Goal: Information Seeking & Learning: Compare options

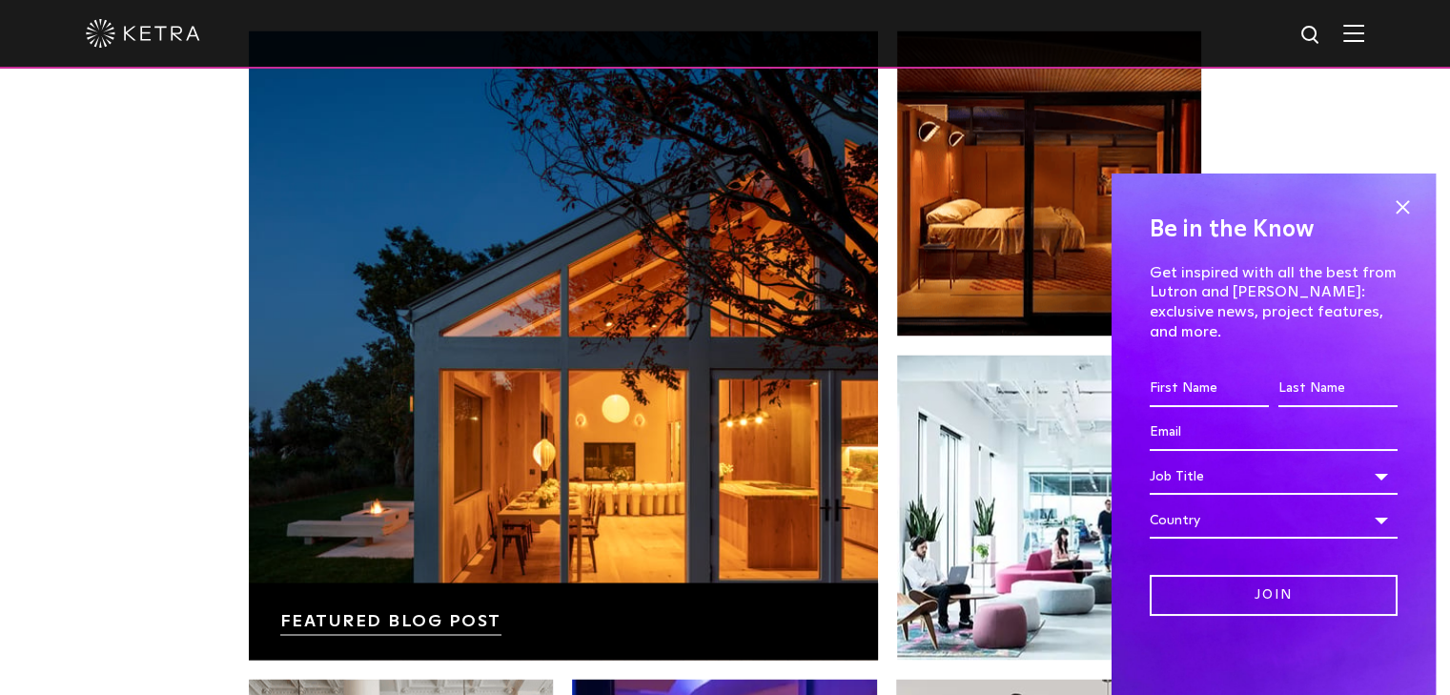
scroll to position [2483, 0]
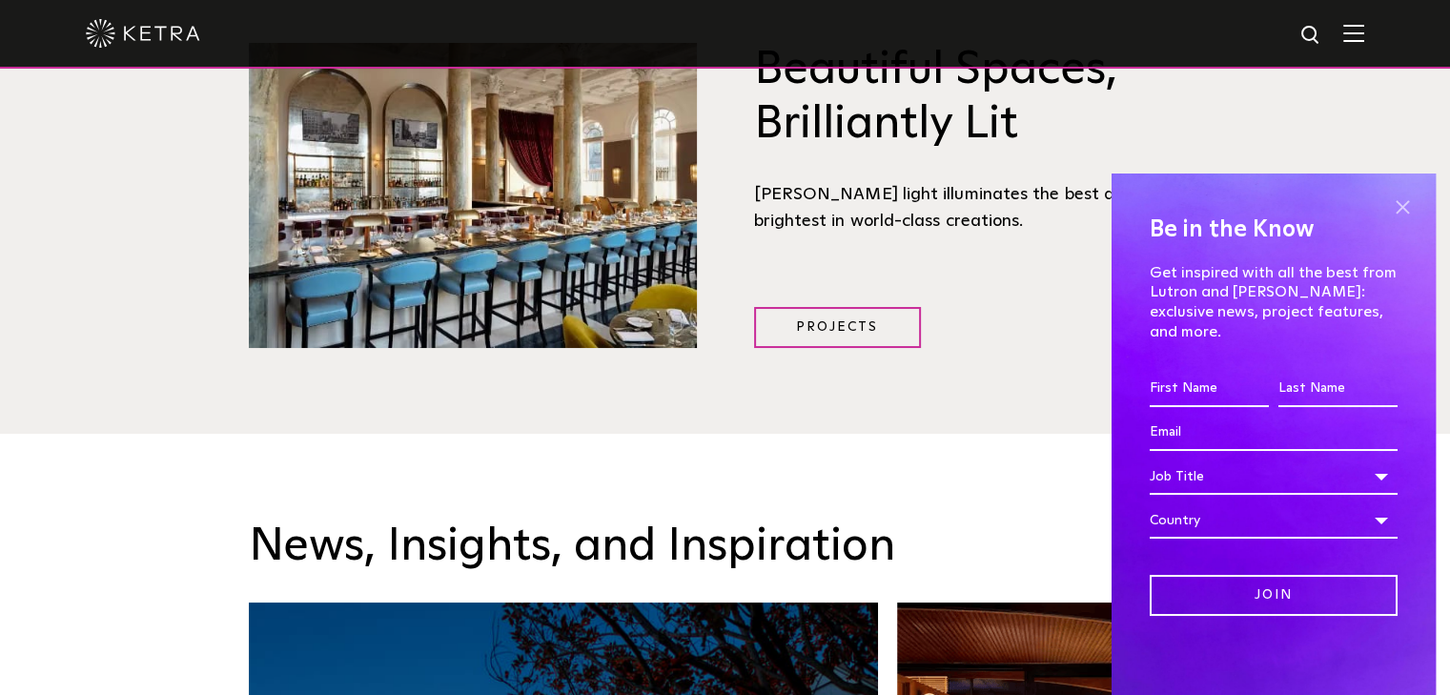
click at [1399, 221] on span at bounding box center [1402, 207] width 29 height 29
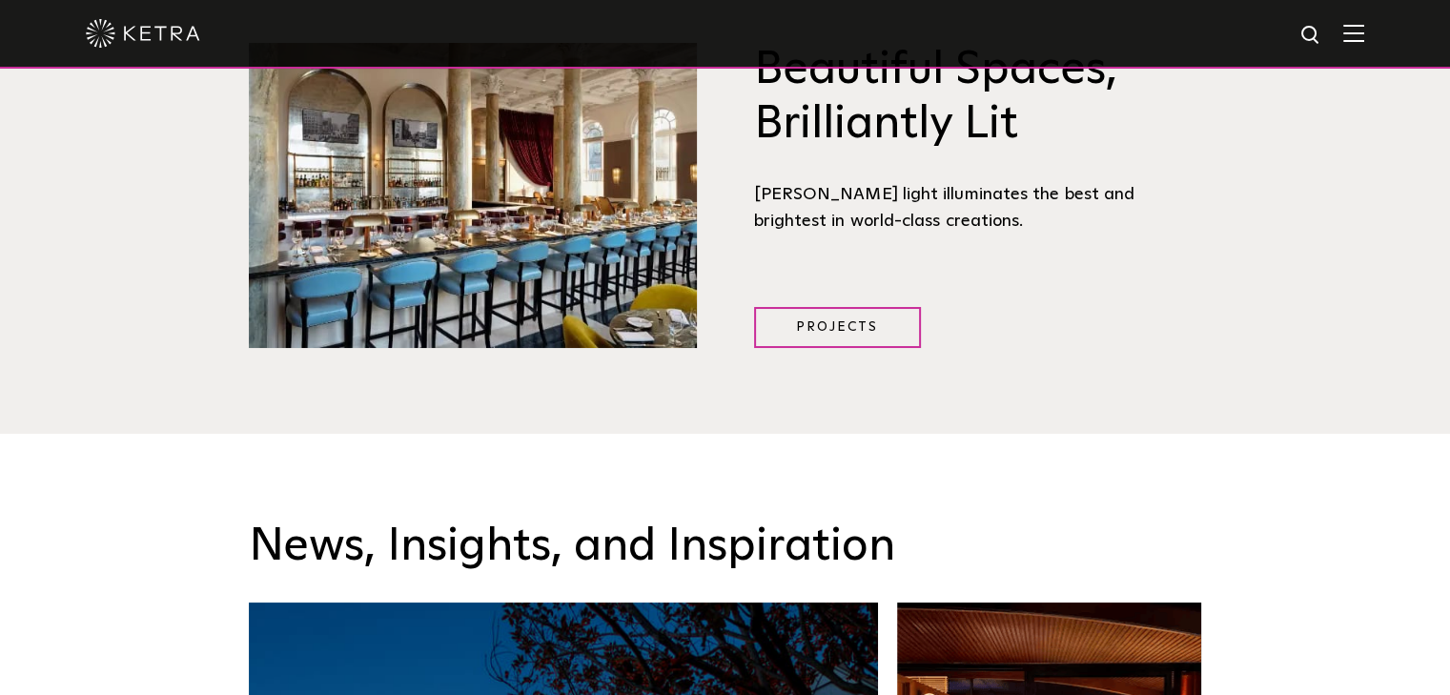
click at [1364, 48] on div at bounding box center [725, 33] width 1278 height 67
click at [1364, 30] on img at bounding box center [1353, 33] width 21 height 18
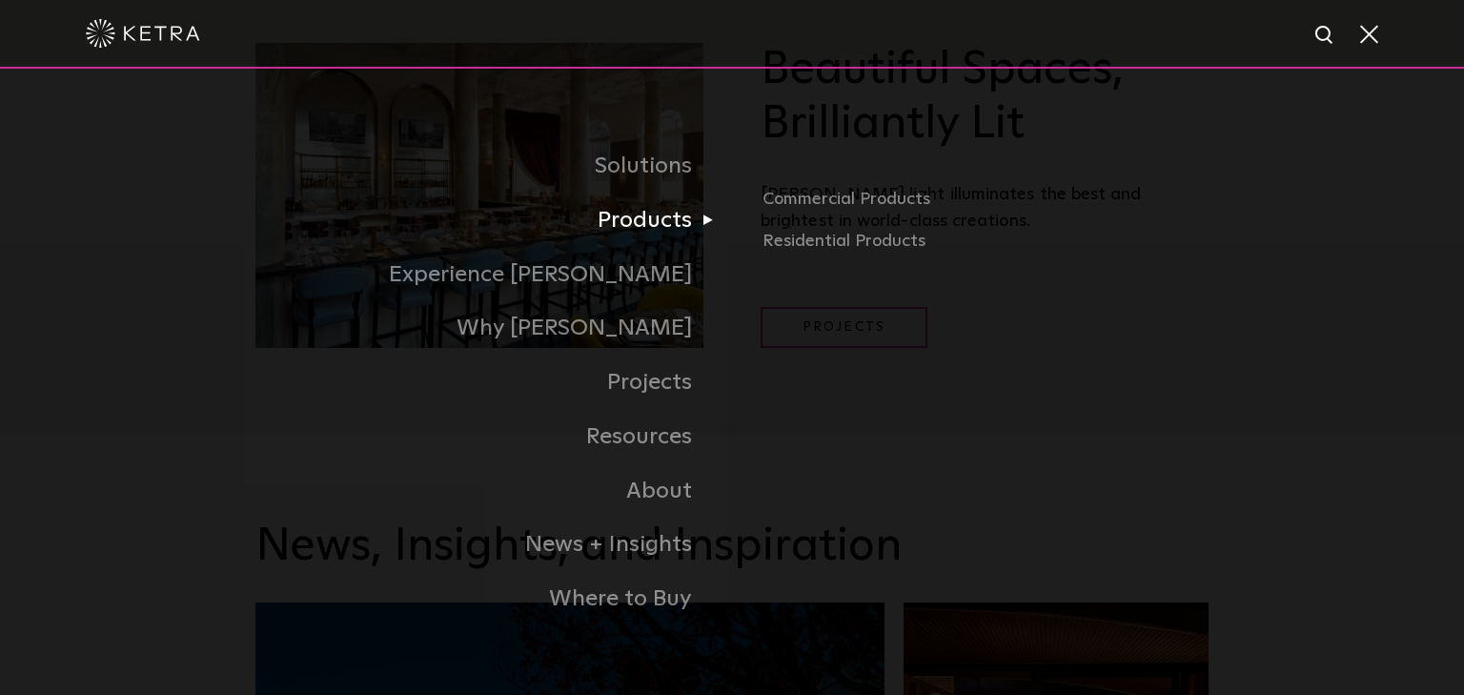
click at [641, 235] on link "Products" at bounding box center [493, 220] width 477 height 54
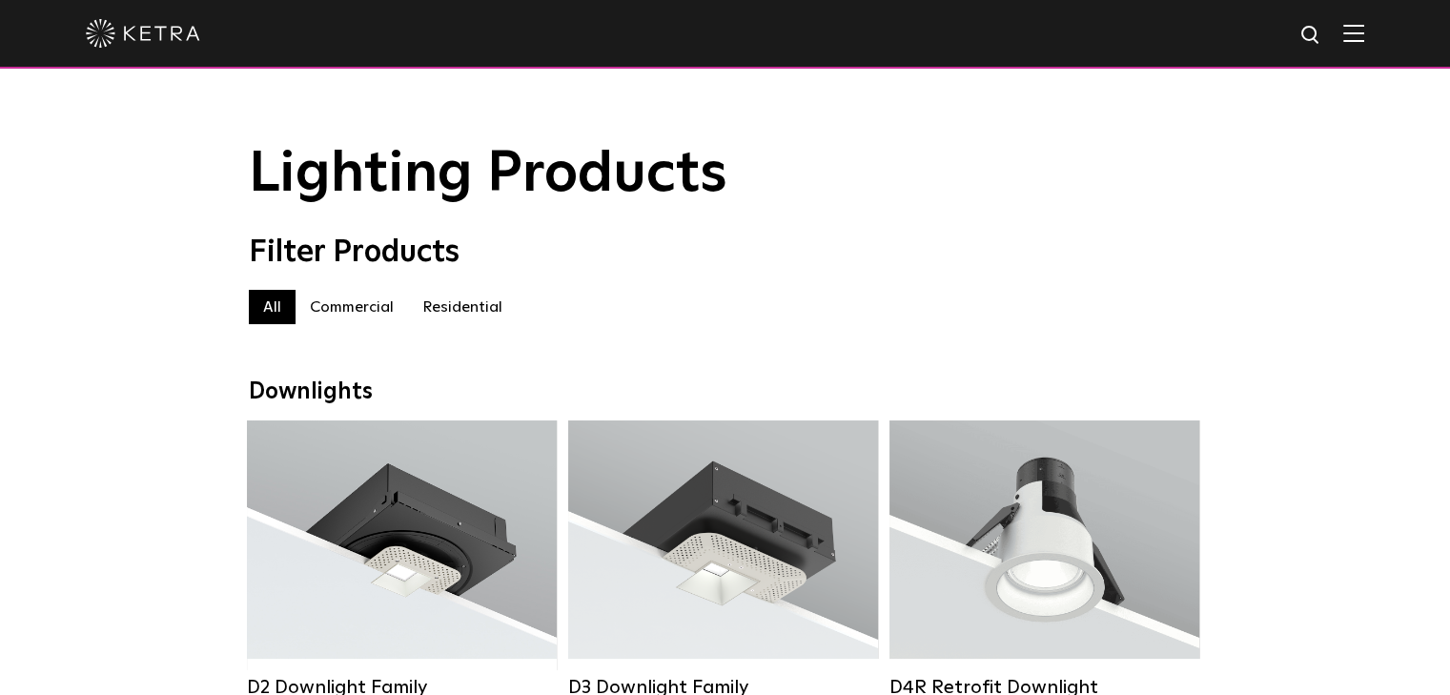
scroll to position [286, 0]
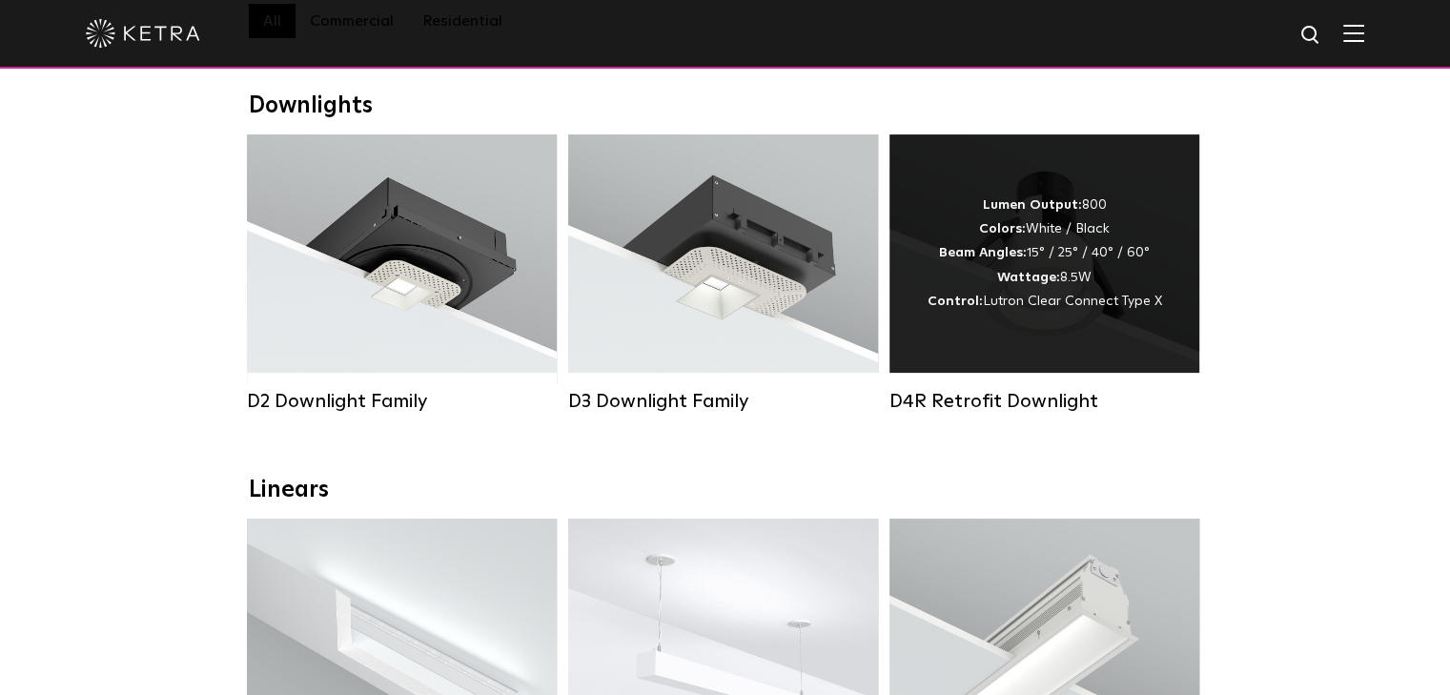
click at [1062, 280] on div "Lumen Output: 800 Colors: White / Black Beam Angles: 15° / 25° / 40° / 60° Watt…" at bounding box center [1044, 253] width 234 height 120
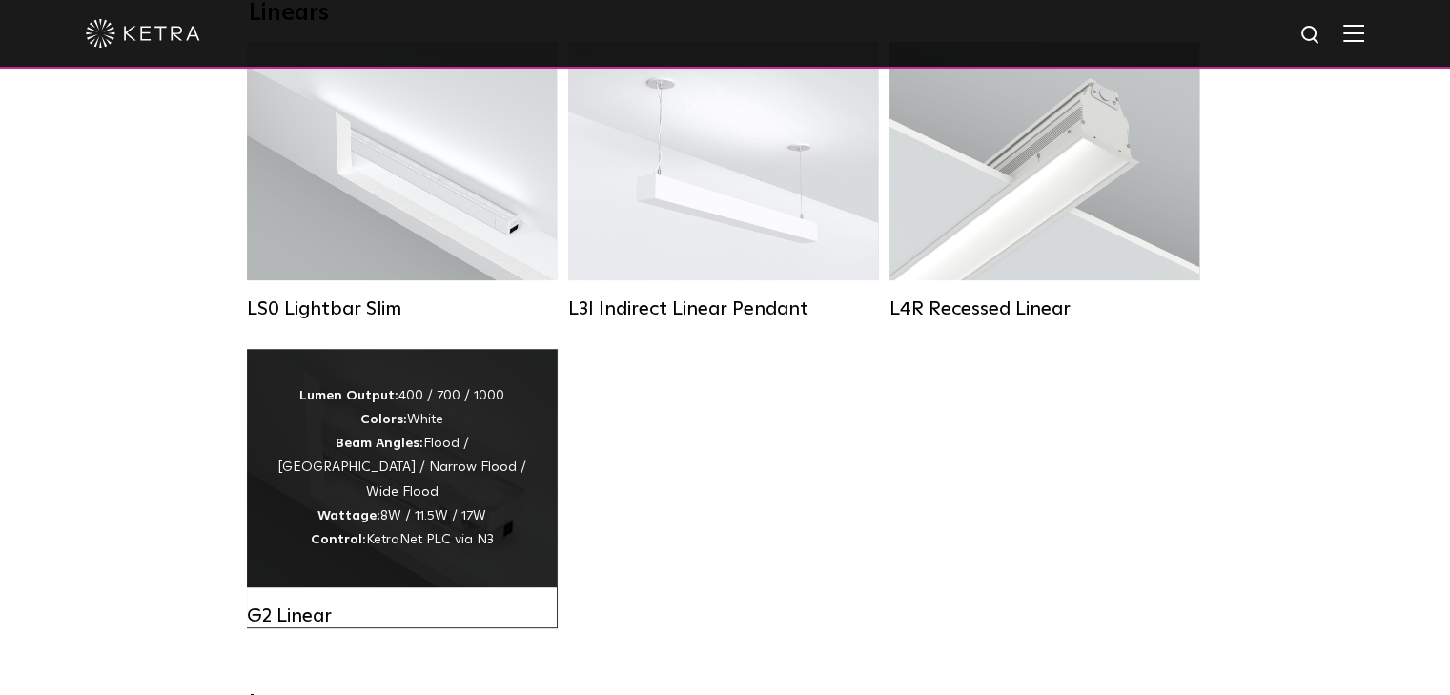
scroll to position [667, 0]
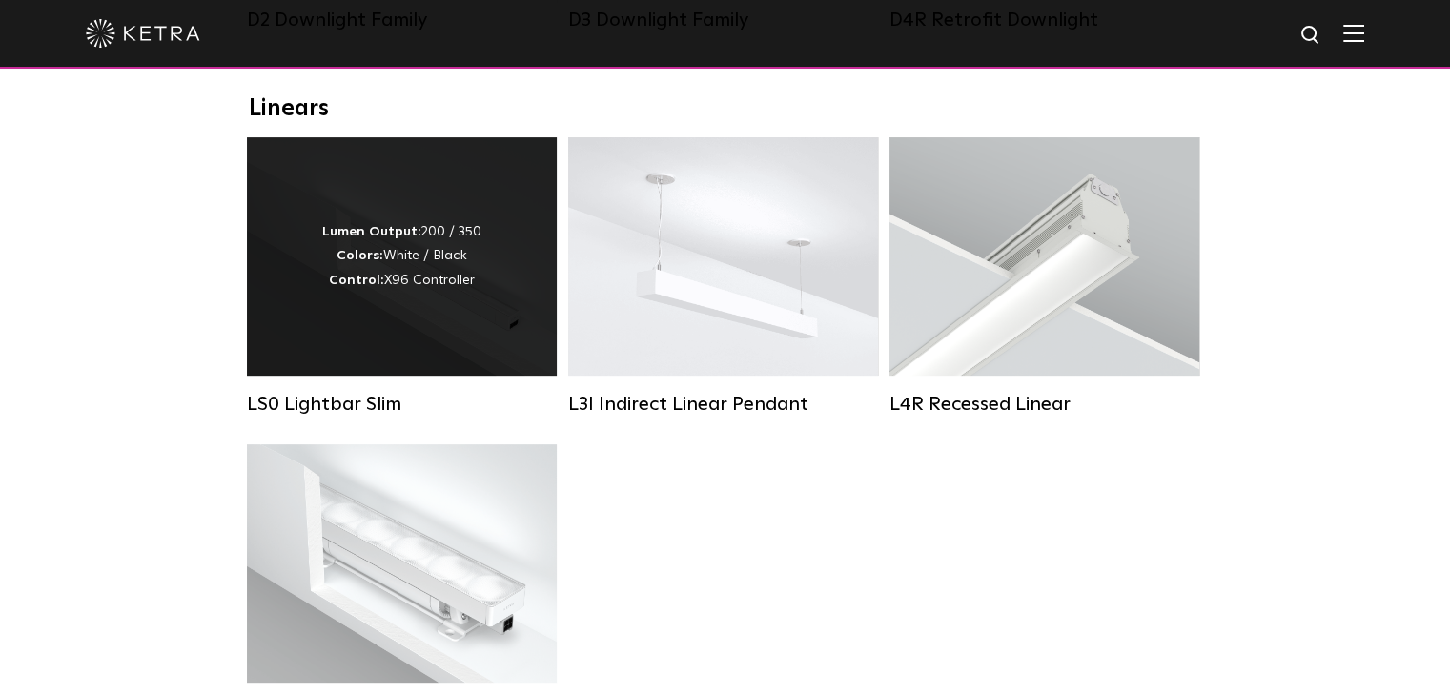
click at [519, 316] on div "Lumen Output: 200 / 350 Colors: White / Black Control: X96 Controller" at bounding box center [402, 256] width 310 height 238
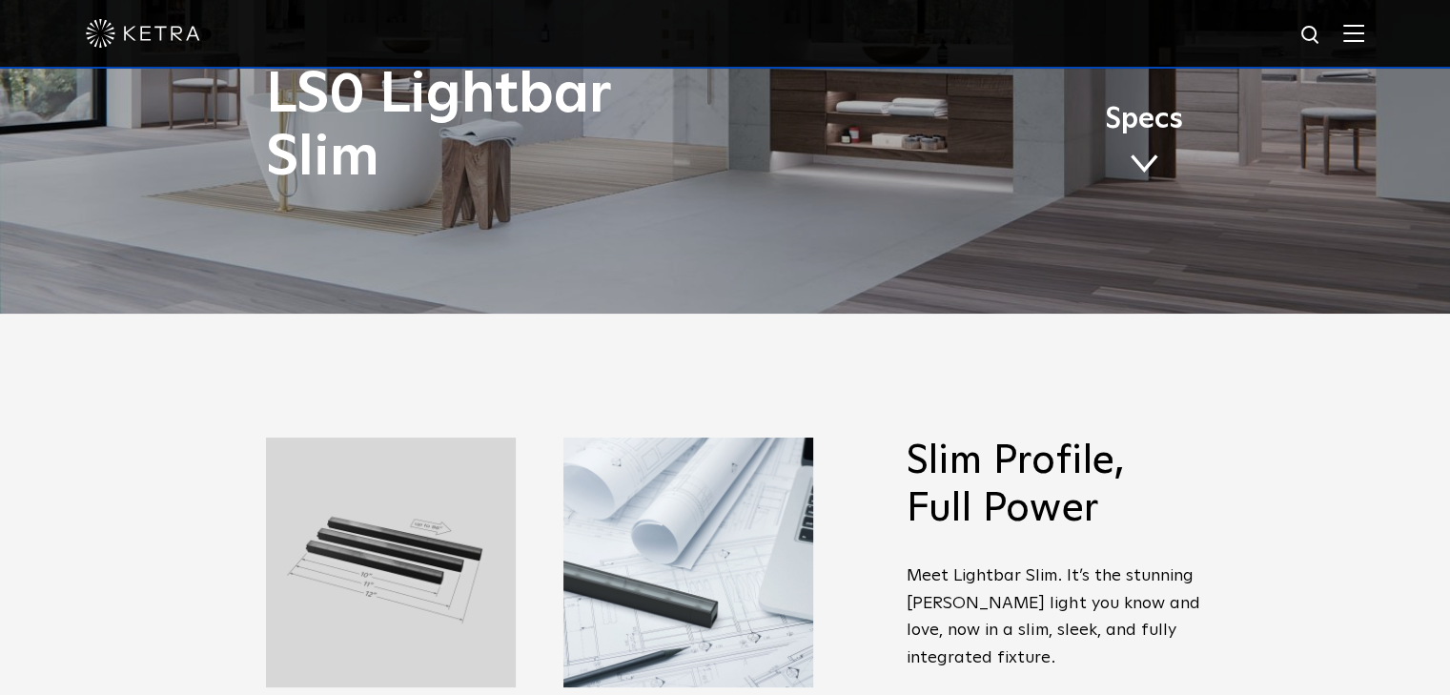
scroll to position [477, 0]
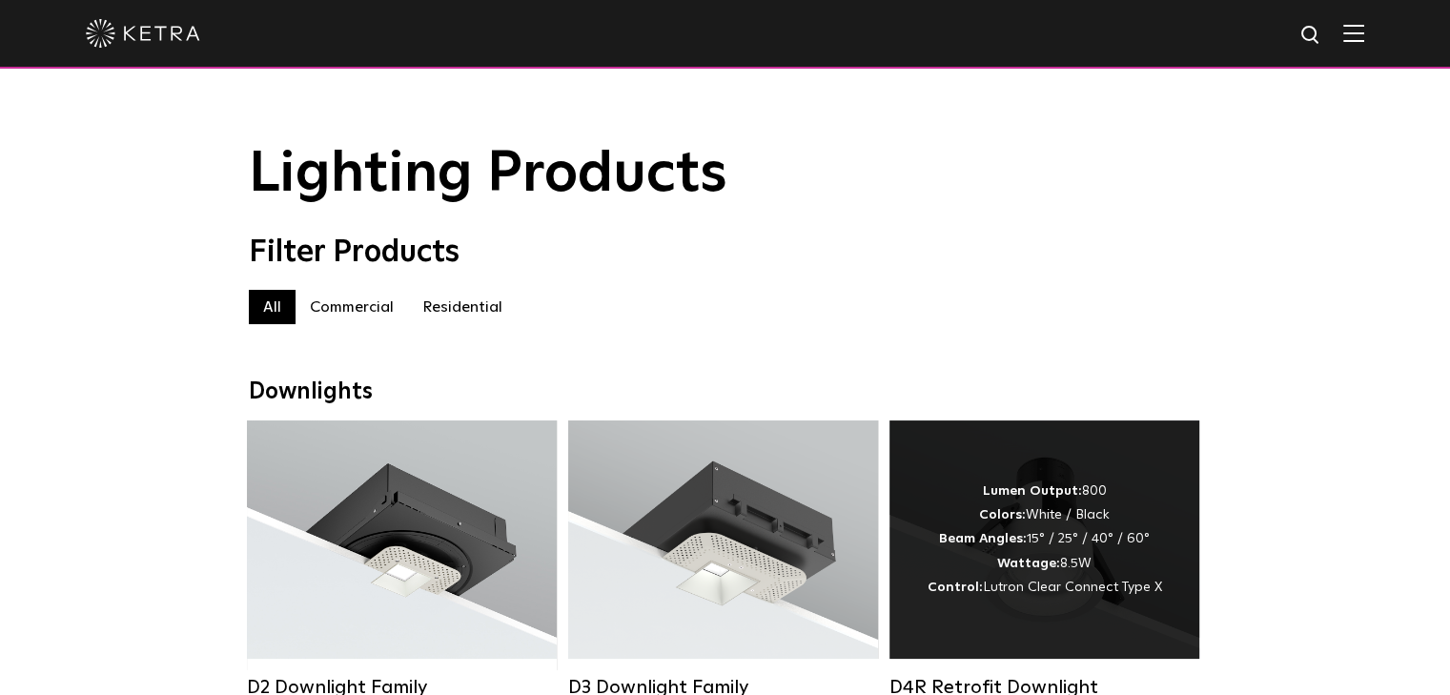
scroll to position [191, 0]
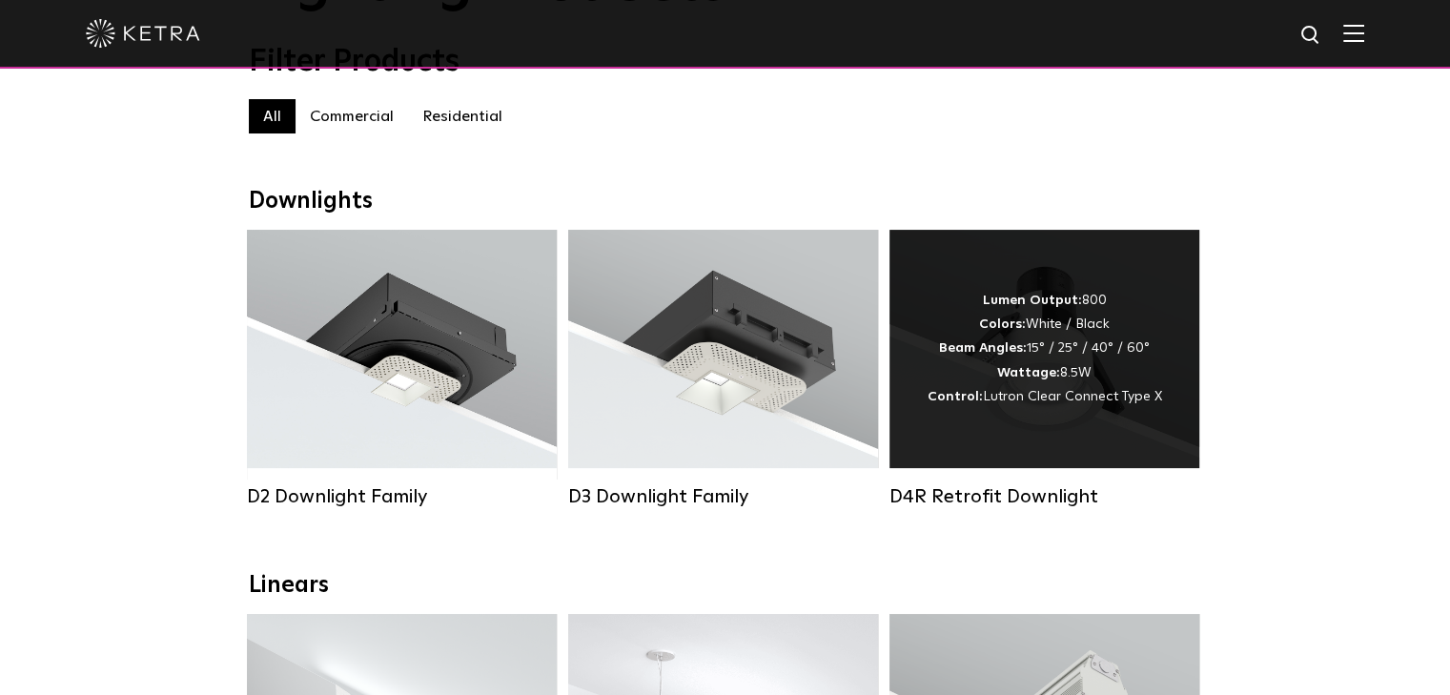
click at [937, 379] on div "Lumen Output: 800 Colors: White / Black Beam Angles: 15° / 25° / 40° / 60° Watt…" at bounding box center [1044, 349] width 234 height 120
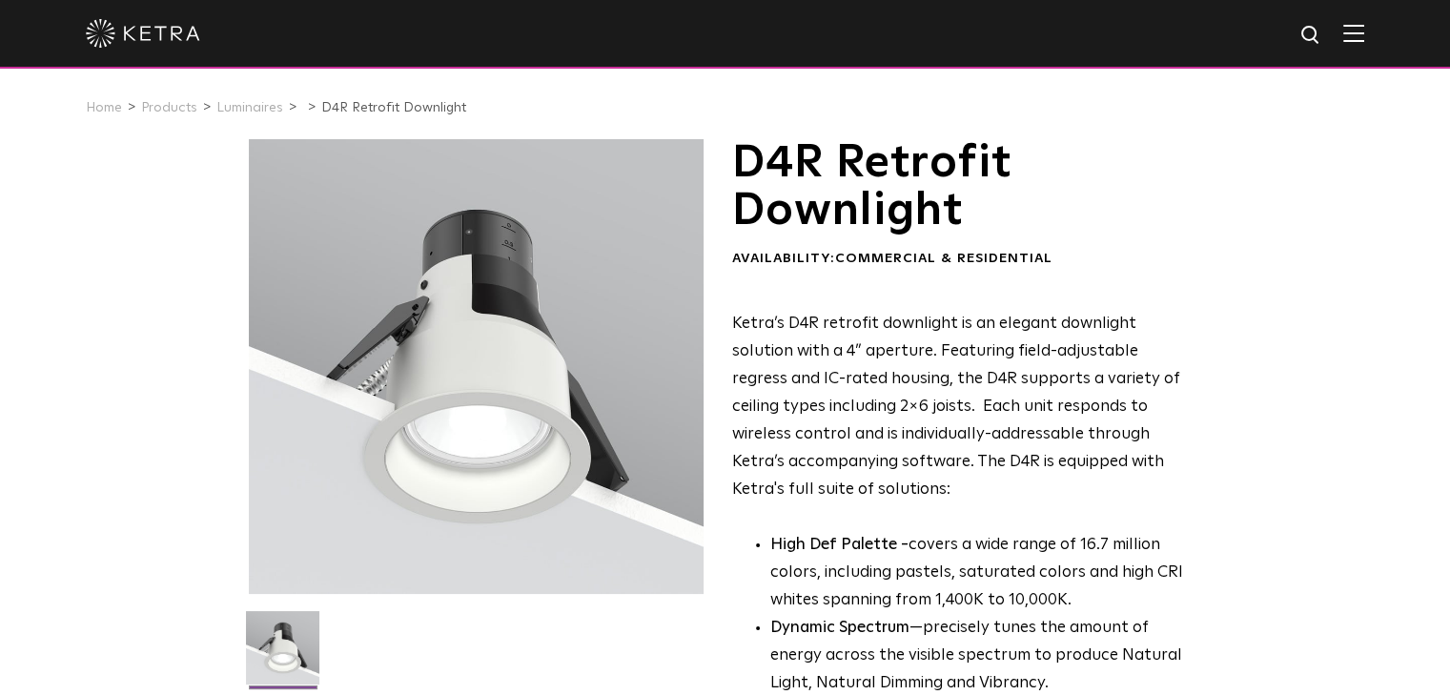
click at [479, 234] on div at bounding box center [476, 366] width 455 height 455
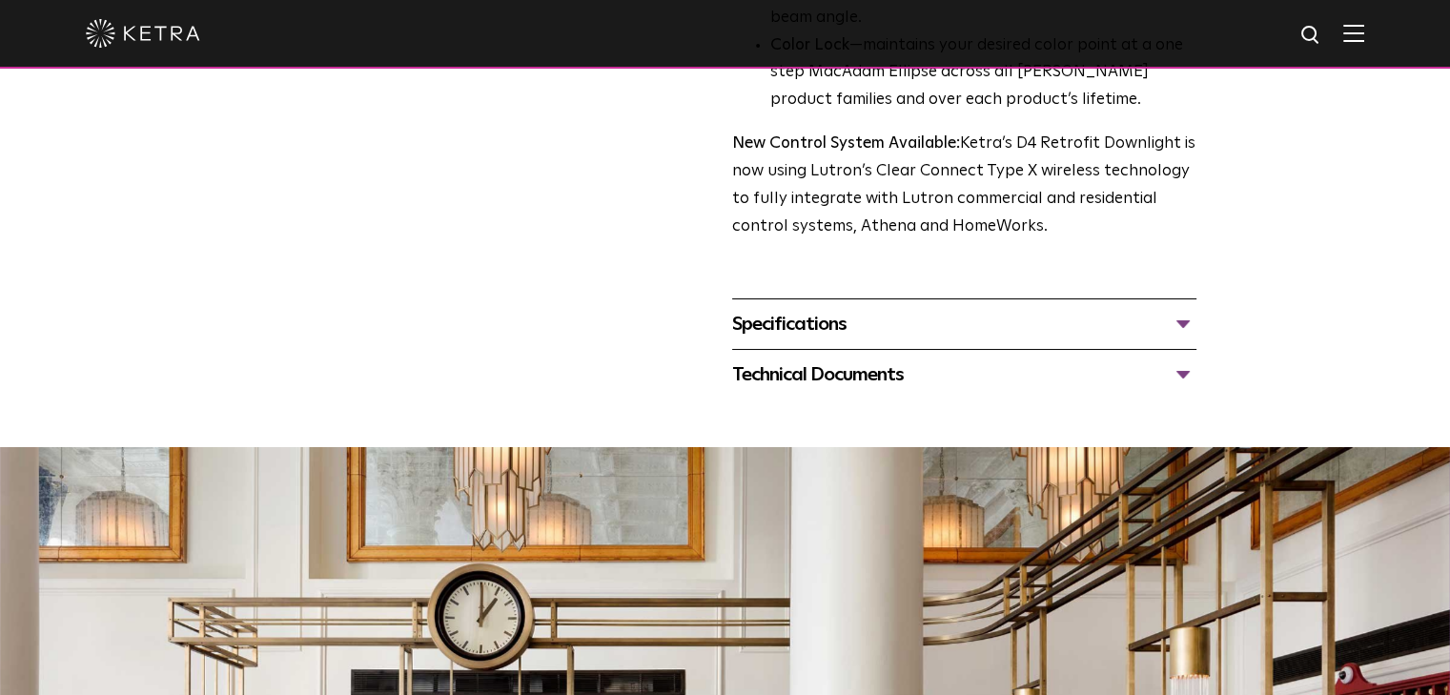
scroll to position [625, 0]
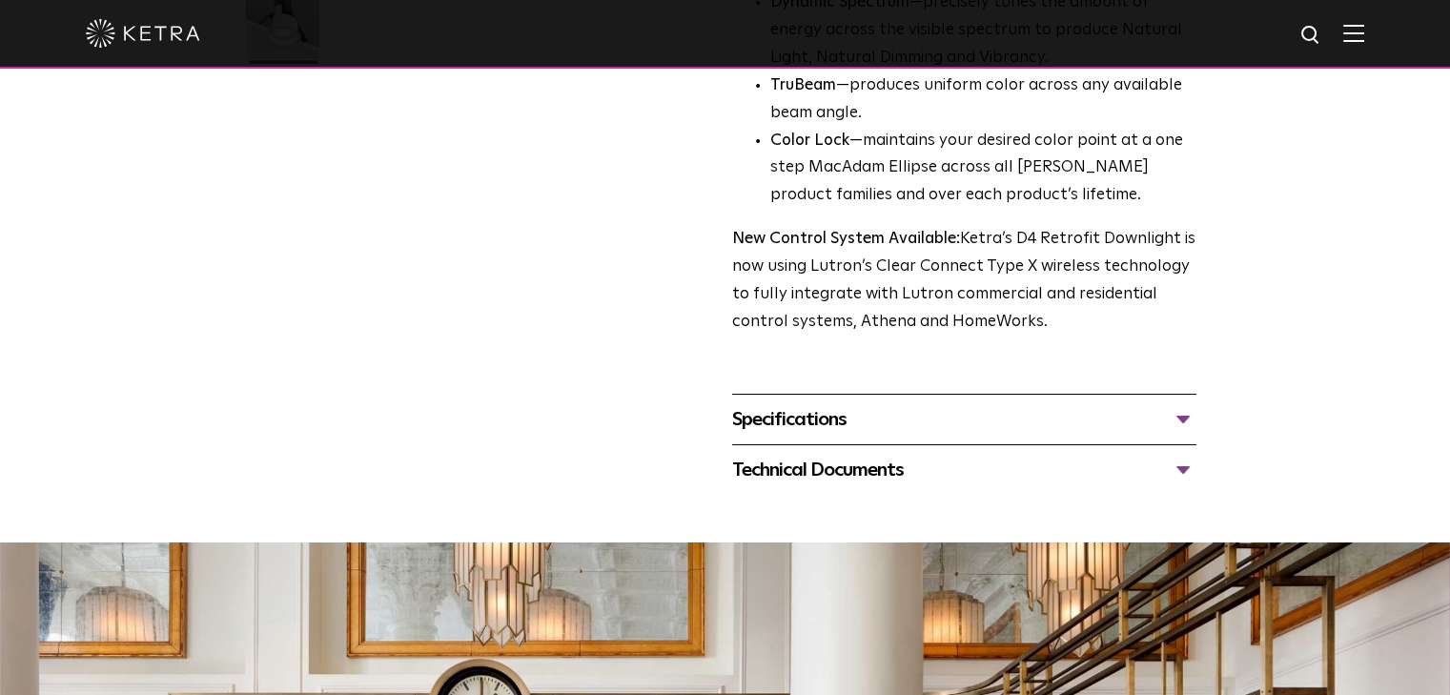
click at [755, 419] on div "Specifications" at bounding box center [964, 419] width 464 height 31
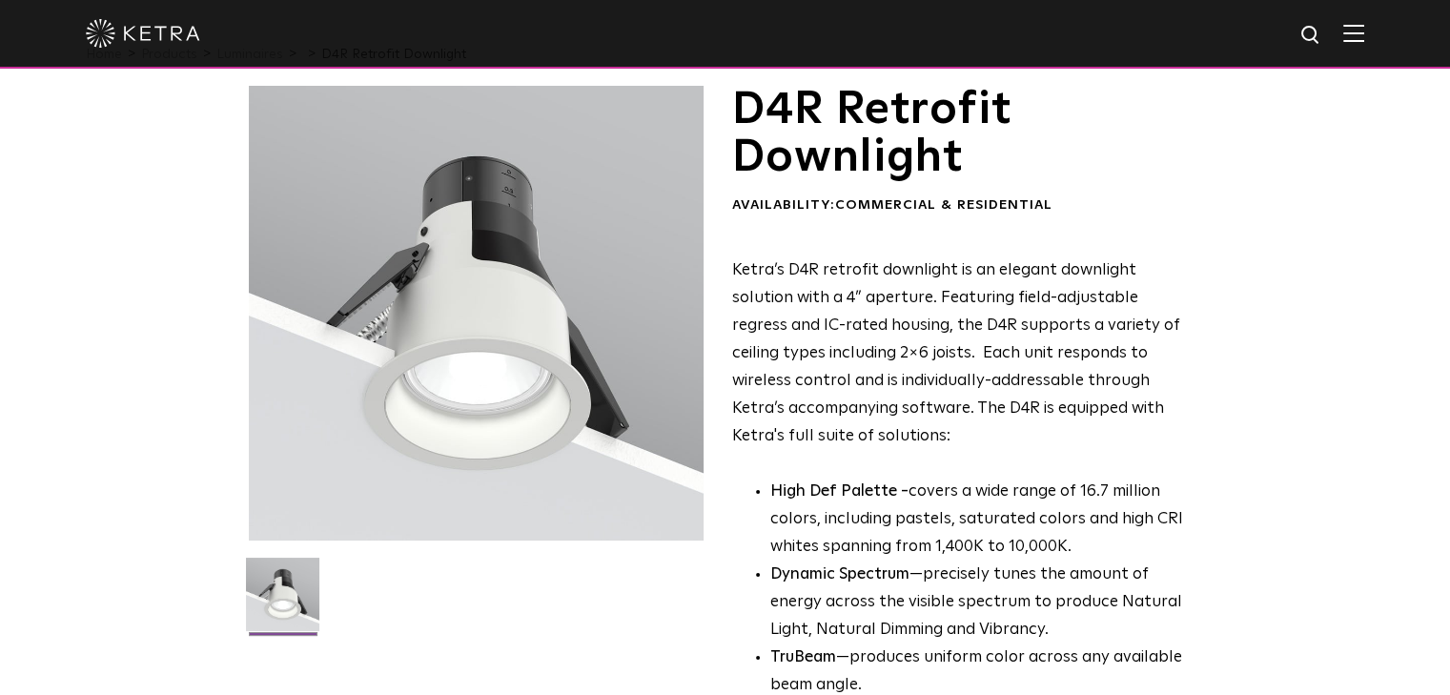
scroll to position [0, 0]
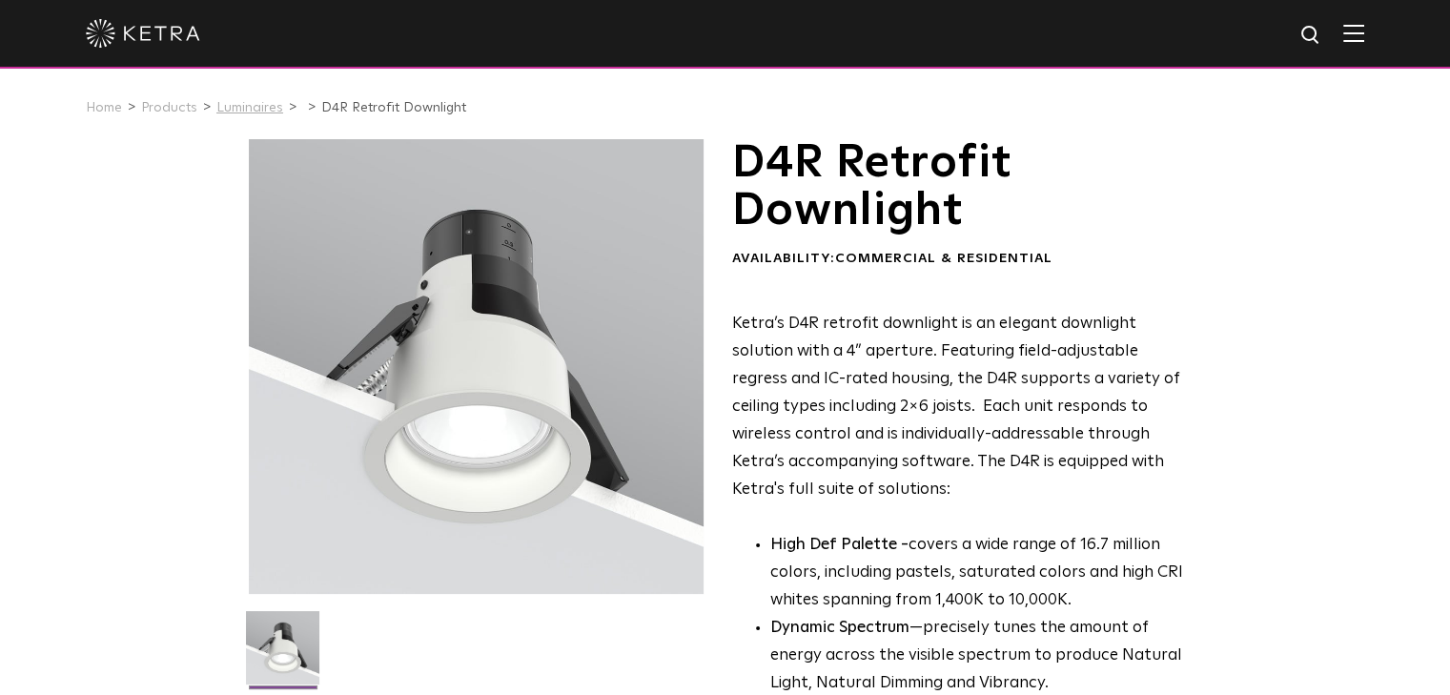
click at [258, 107] on link "Luminaires" at bounding box center [249, 107] width 67 height 13
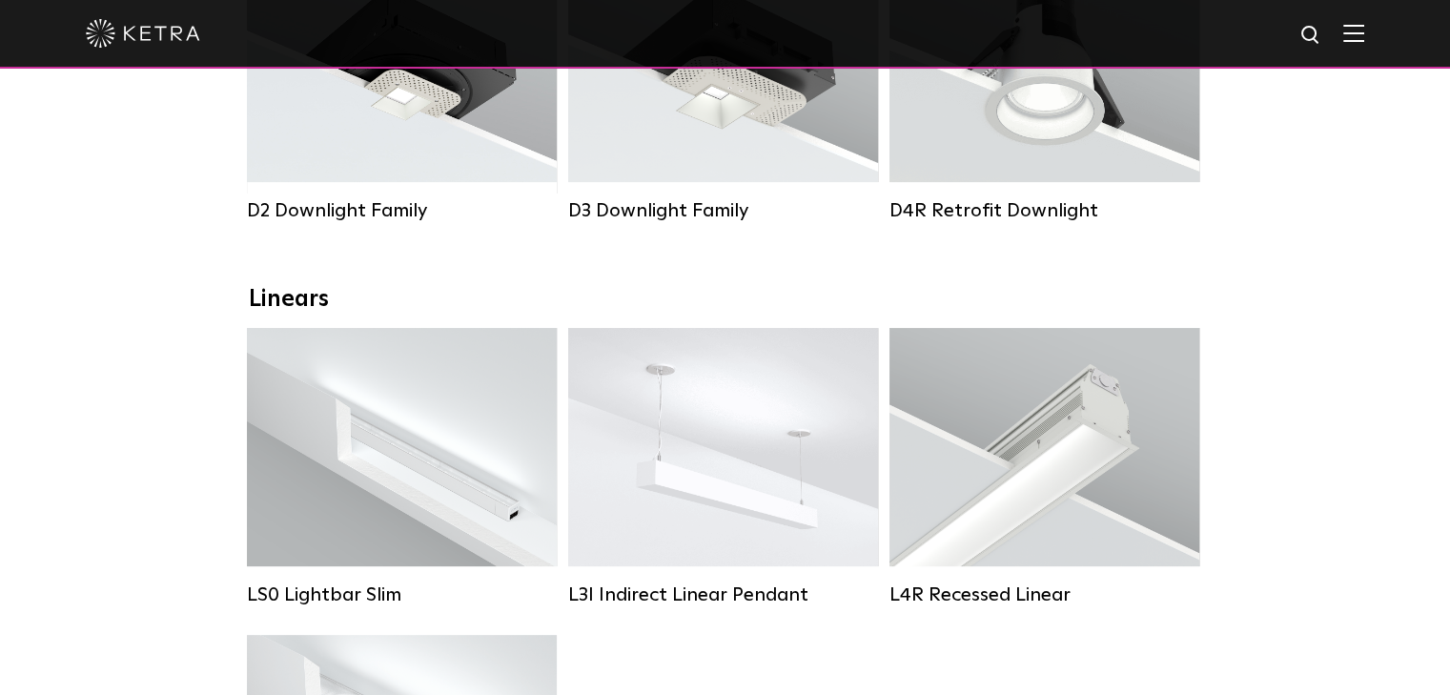
scroll to position [572, 0]
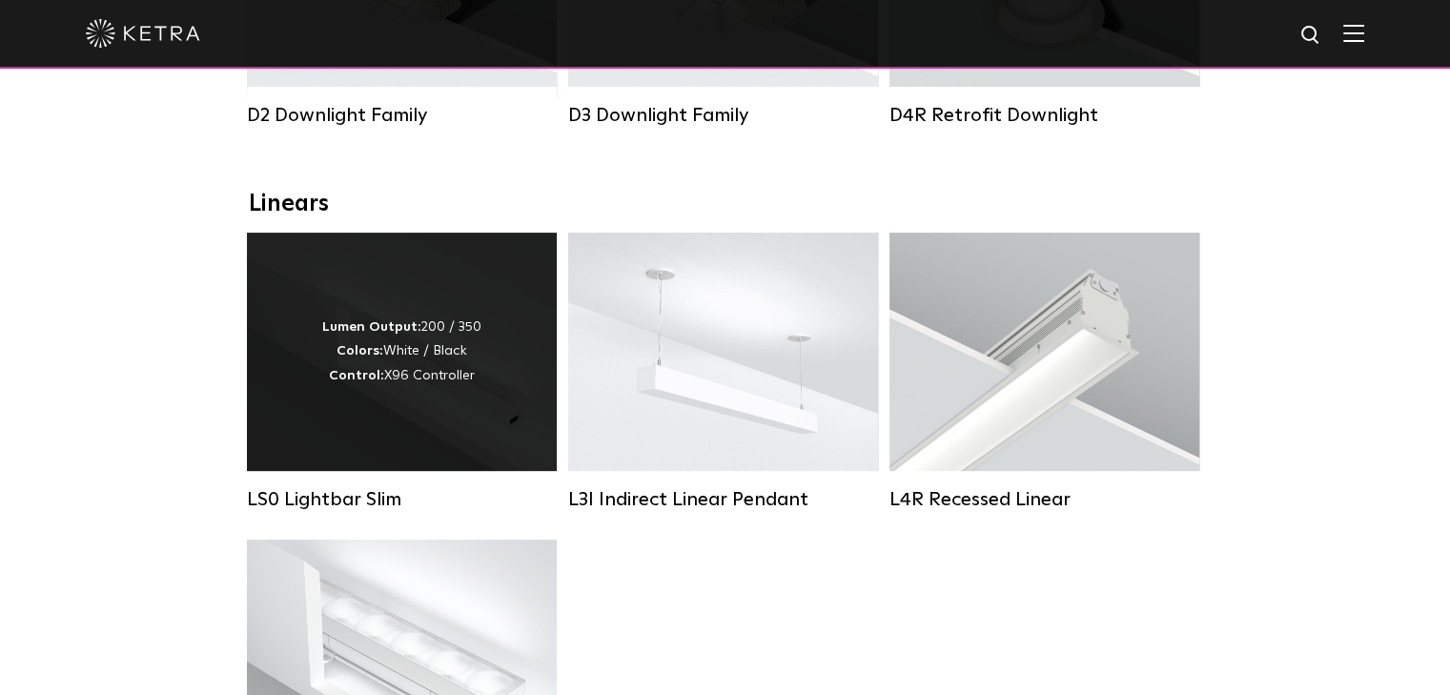
click at [424, 443] on div "Lumen Output: 200 / 350 Colors: White / Black Control: X96 Controller" at bounding box center [402, 352] width 310 height 238
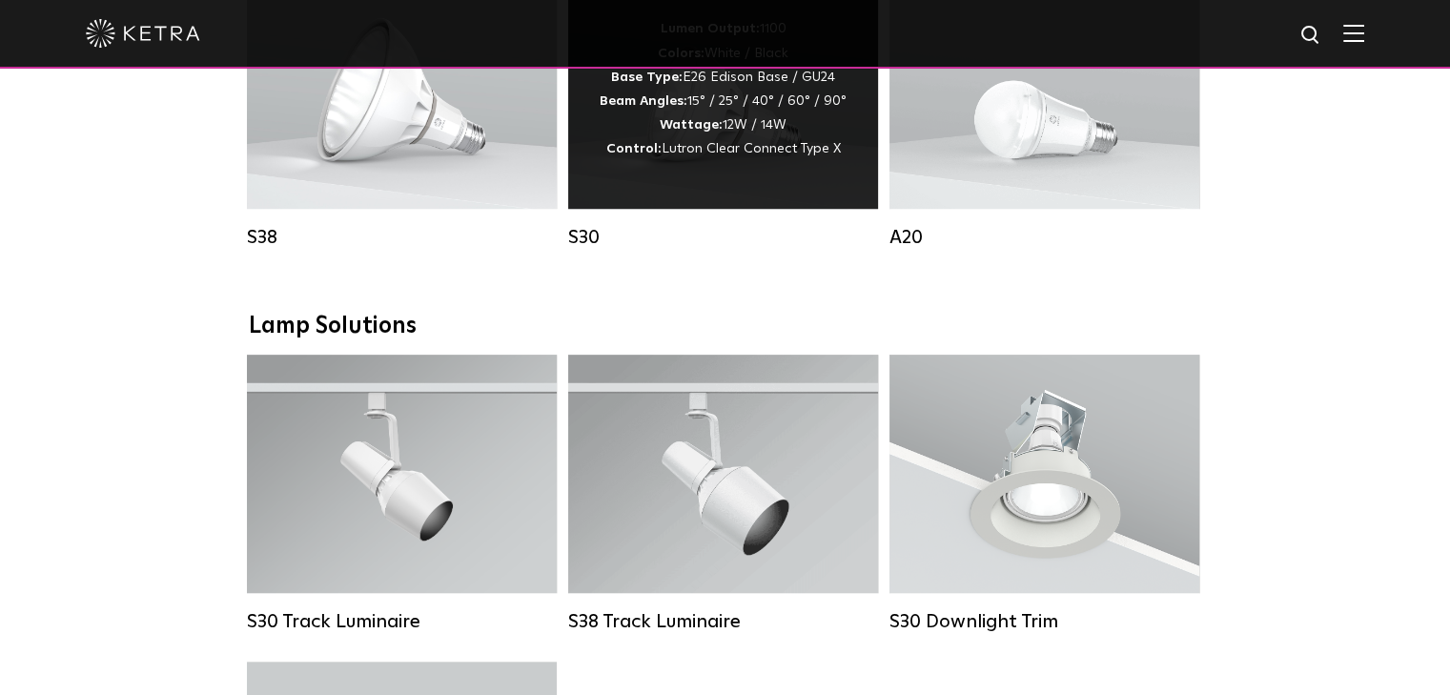
scroll to position [1716, 0]
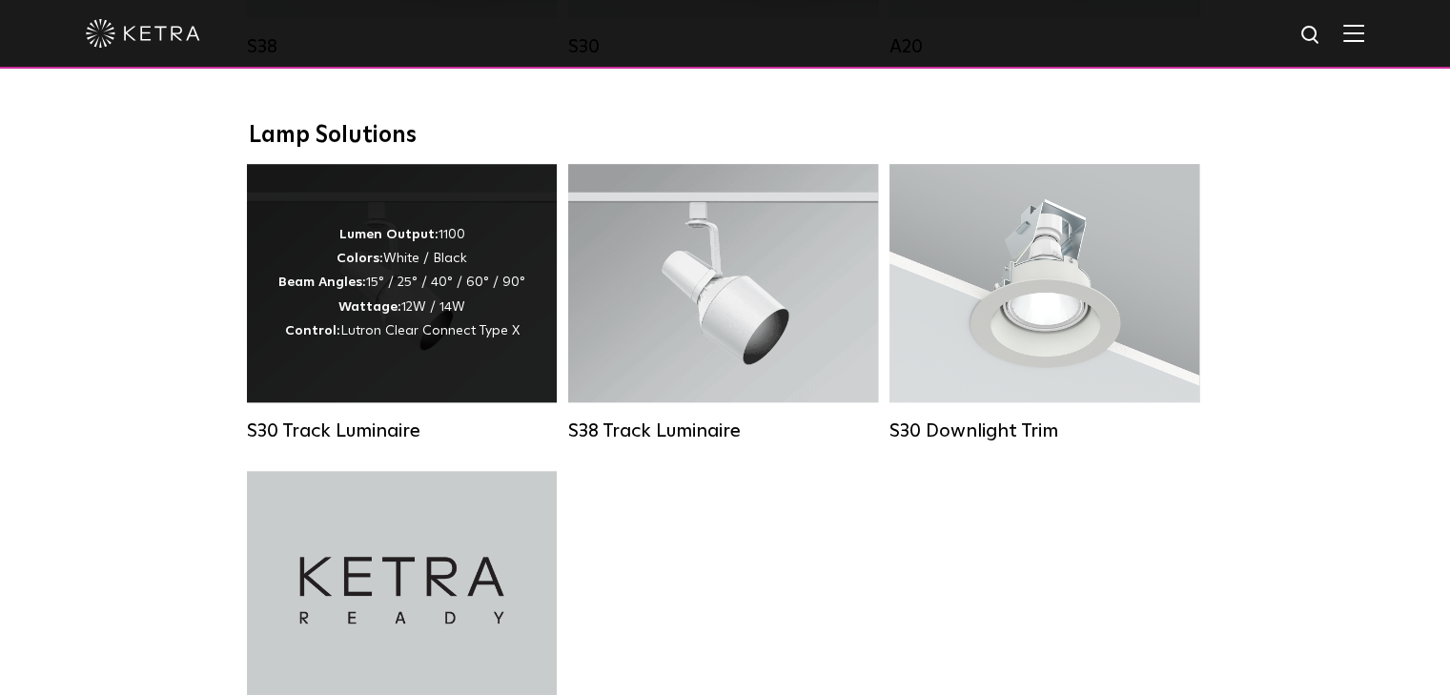
click at [458, 402] on div "Lumen Output: 1100 Colors: White / Black Beam Angles: 15° / 25° / 40° / 60° / 9…" at bounding box center [402, 283] width 310 height 238
